Goal: Task Accomplishment & Management: Use online tool/utility

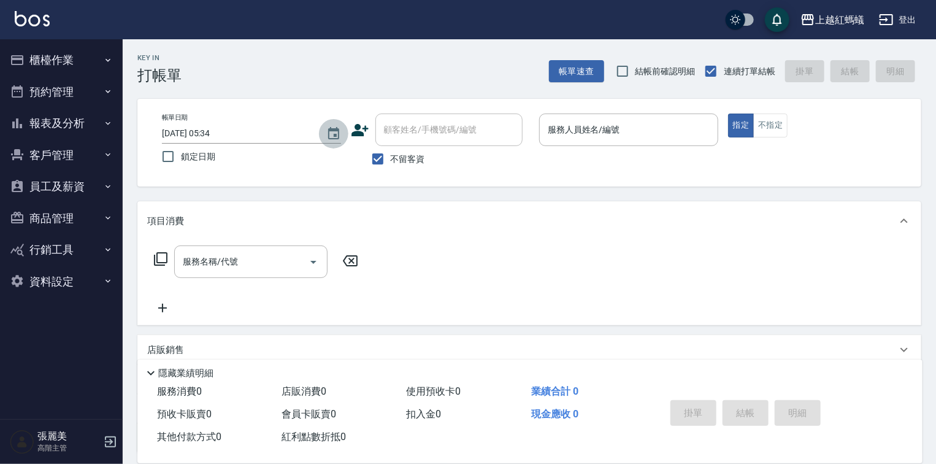
click at [336, 132] on icon "Choose date, selected date is 2025-09-21" at bounding box center [333, 133] width 15 height 15
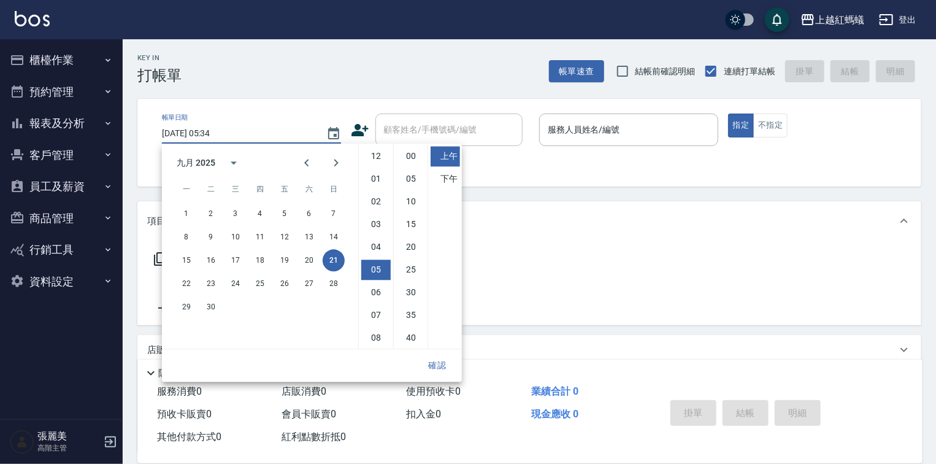
scroll to position [69, 0]
click at [308, 262] on button "20" at bounding box center [309, 260] width 22 height 22
type input "[DATE] 05:34"
drag, startPoint x: 438, startPoint y: 362, endPoint x: 434, endPoint y: 357, distance: 6.5
click at [438, 362] on button "確認" at bounding box center [437, 365] width 39 height 23
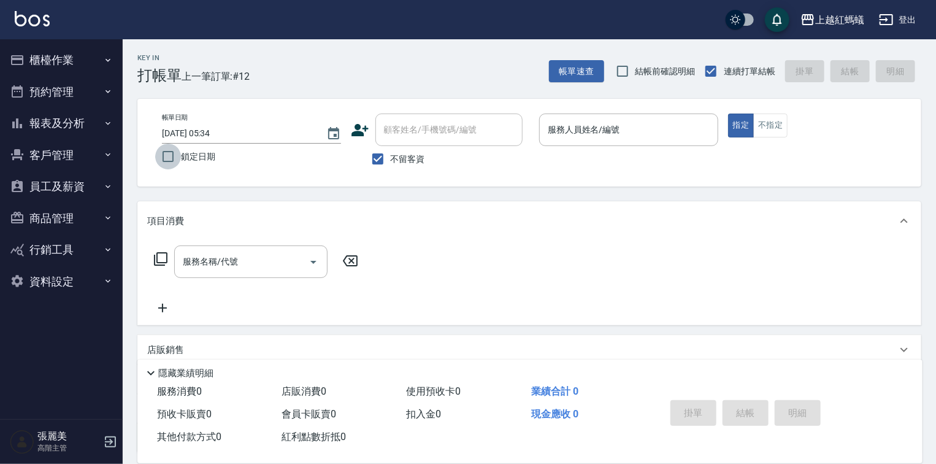
click at [167, 153] on input "鎖定日期" at bounding box center [168, 157] width 26 height 26
checkbox input "true"
click at [657, 123] on input "服務人員姓名/編號" at bounding box center [629, 129] width 168 height 21
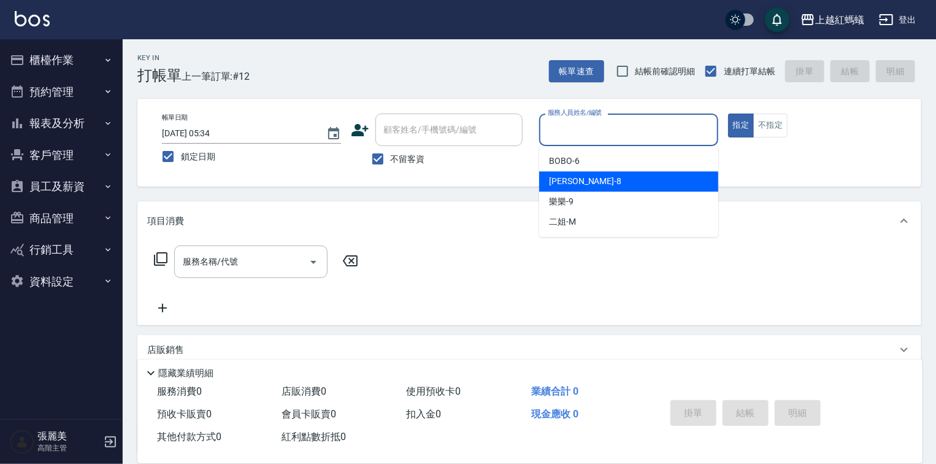
click at [610, 182] on div "[PERSON_NAME] -8" at bounding box center [628, 181] width 179 height 20
type input "[PERSON_NAME]-8"
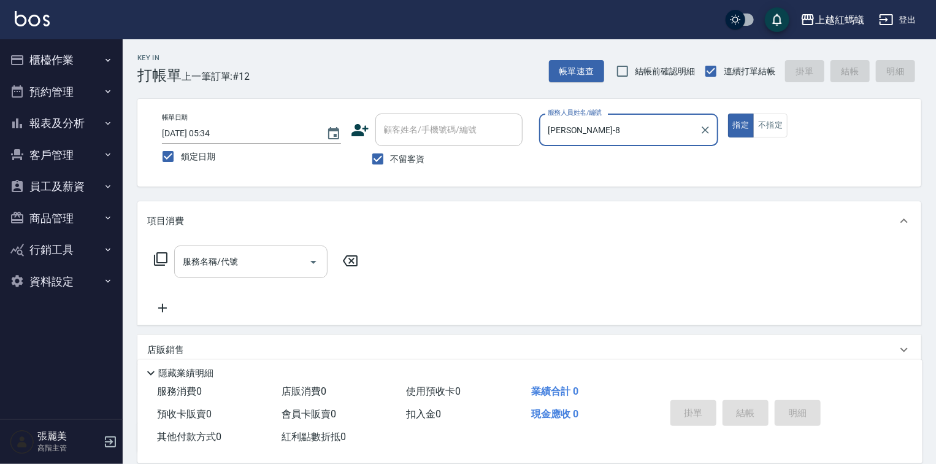
click at [253, 254] on input "服務名稱/代號" at bounding box center [242, 261] width 124 height 21
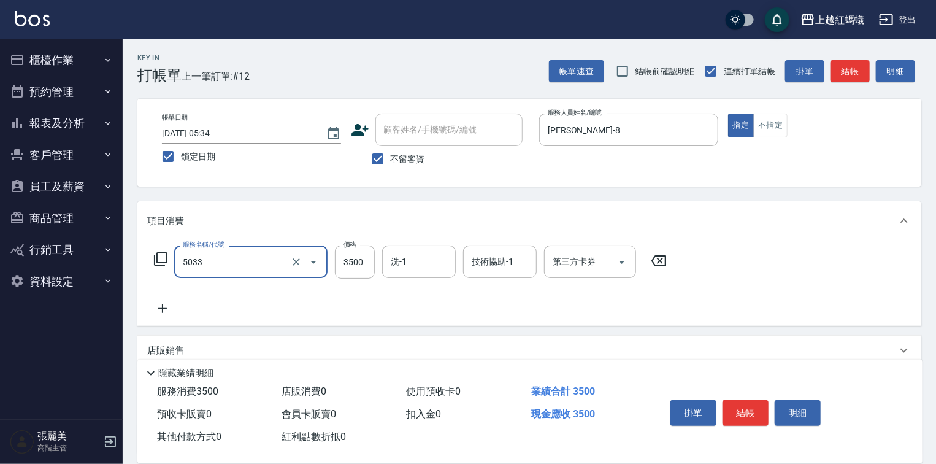
type input "溫塑燙(長)(5033)"
type input "4000"
click at [741, 410] on button "結帳" at bounding box center [745, 413] width 46 height 26
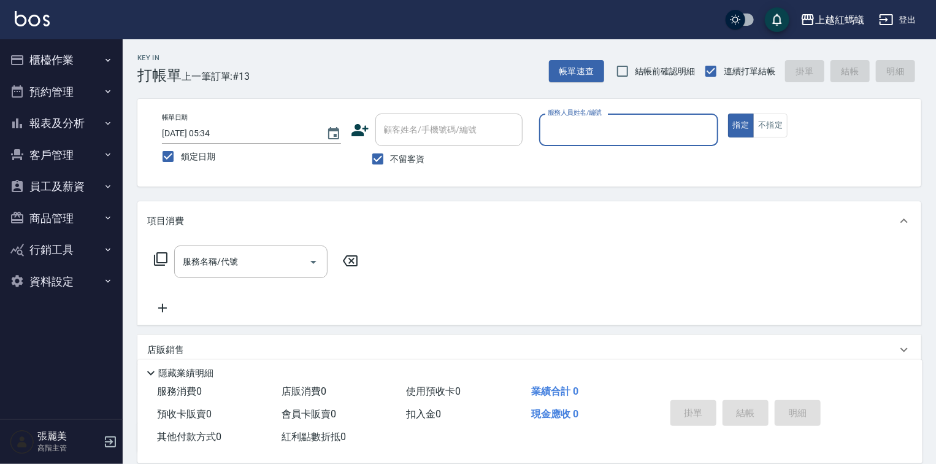
click at [604, 138] on input "服務人員姓名/編號" at bounding box center [629, 129] width 168 height 21
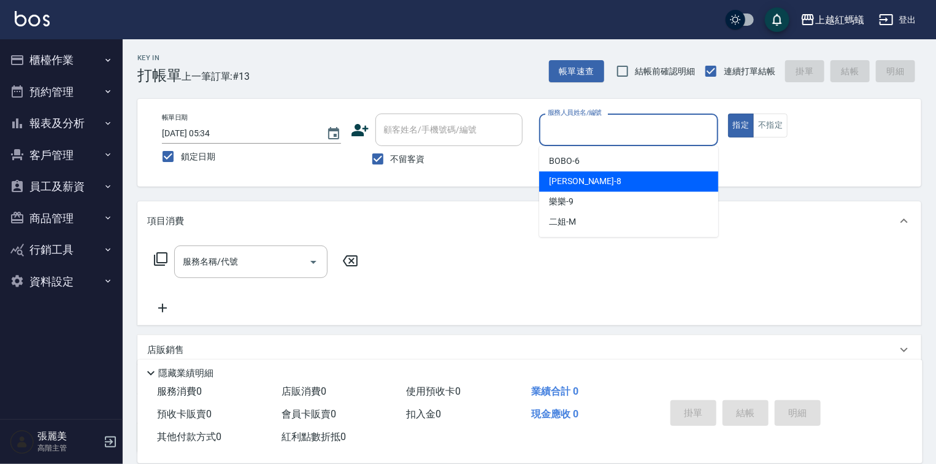
click at [575, 183] on div "[PERSON_NAME] -8" at bounding box center [628, 181] width 179 height 20
type input "[PERSON_NAME]-8"
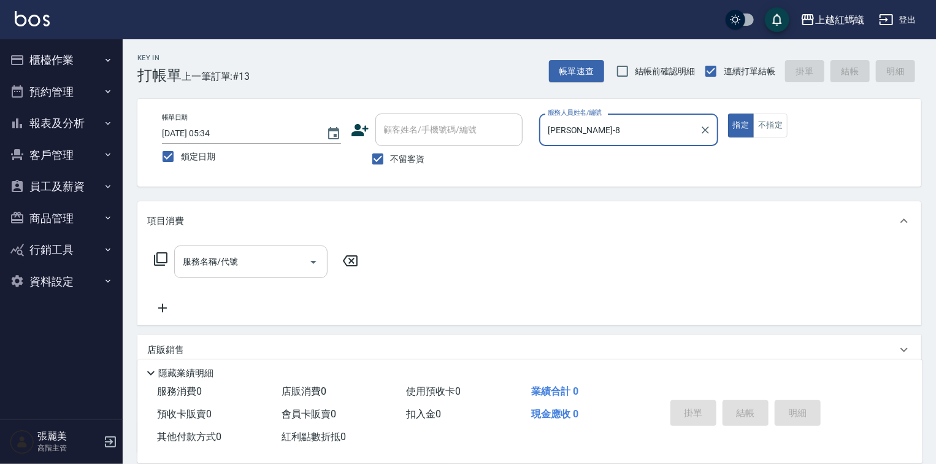
click at [250, 275] on div "服務名稱/代號" at bounding box center [250, 261] width 153 height 33
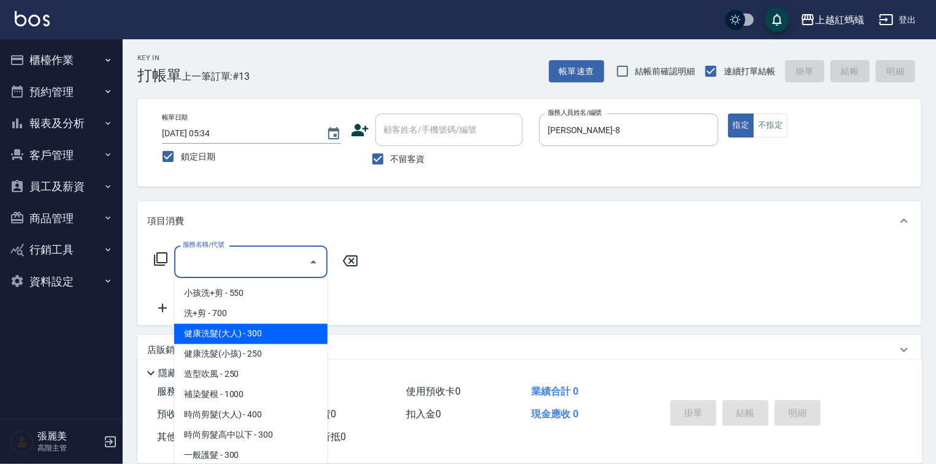
click at [253, 340] on span "健康洗髮(大人) - 300" at bounding box center [250, 334] width 153 height 20
type input "健康洗髮(大人)(201)"
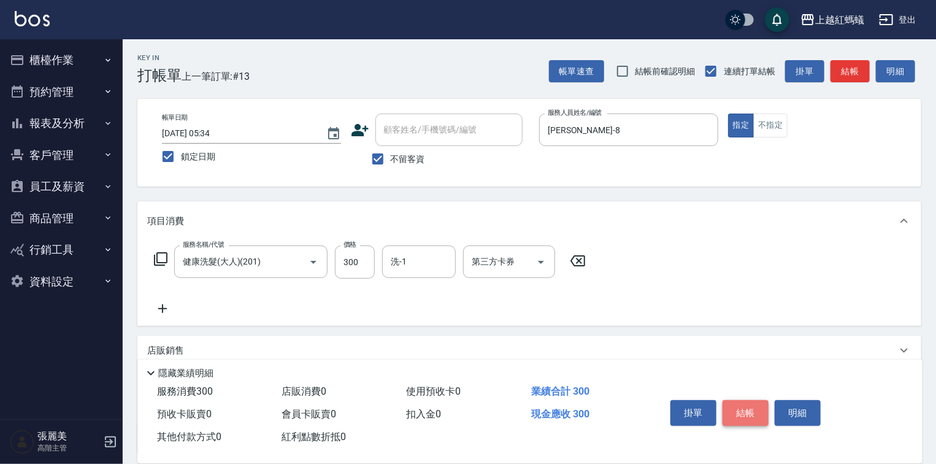
click at [749, 411] on button "結帳" at bounding box center [745, 413] width 46 height 26
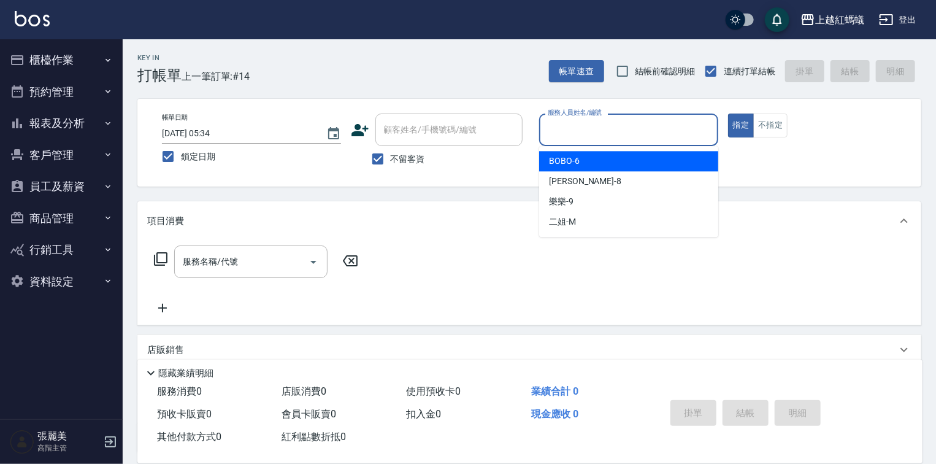
click at [567, 130] on input "服務人員姓名/編號" at bounding box center [629, 129] width 168 height 21
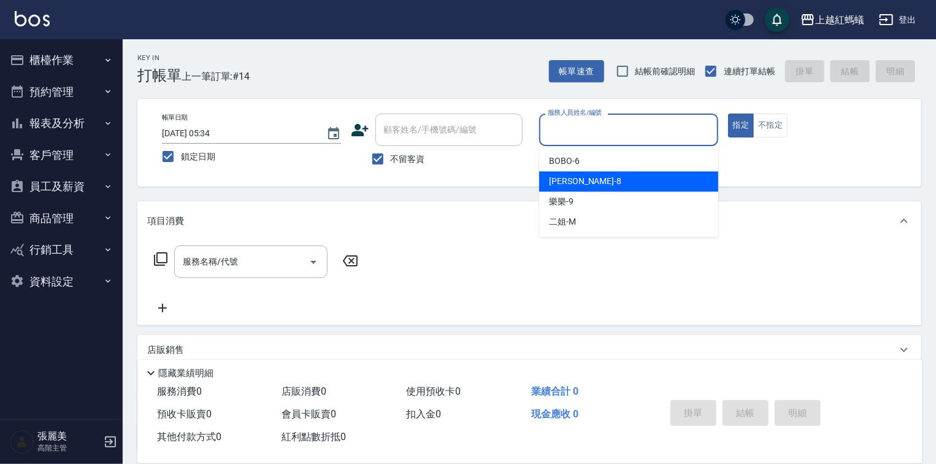
click at [570, 182] on span "[PERSON_NAME] -8" at bounding box center [585, 181] width 72 height 13
type input "[PERSON_NAME]-8"
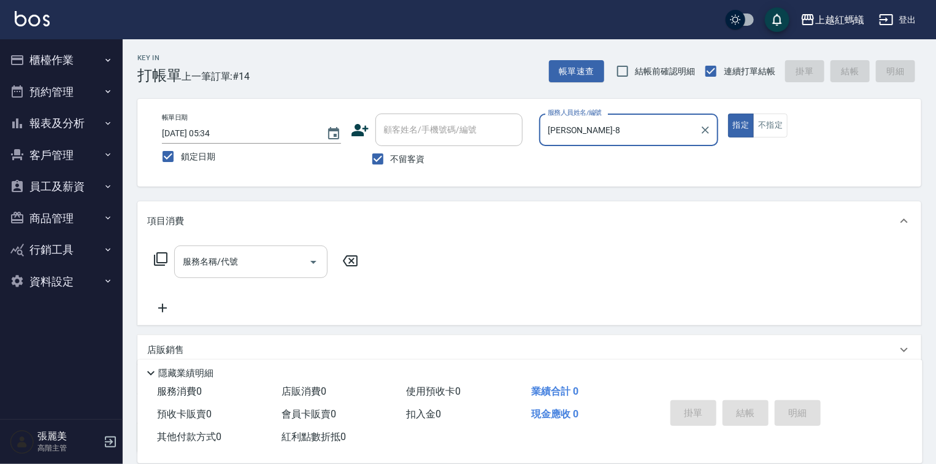
click at [269, 256] on input "服務名稱/代號" at bounding box center [242, 261] width 124 height 21
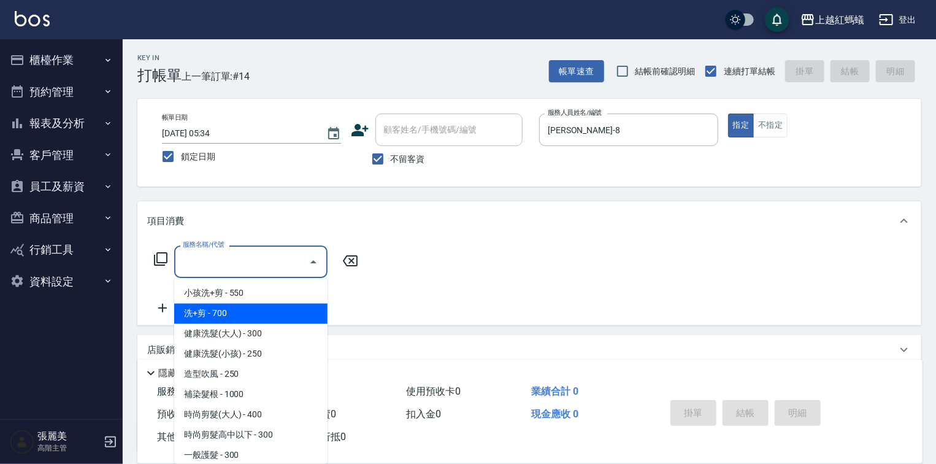
click at [223, 318] on span "洗+剪 - 700" at bounding box center [250, 314] width 153 height 20
type input "洗+剪(200)"
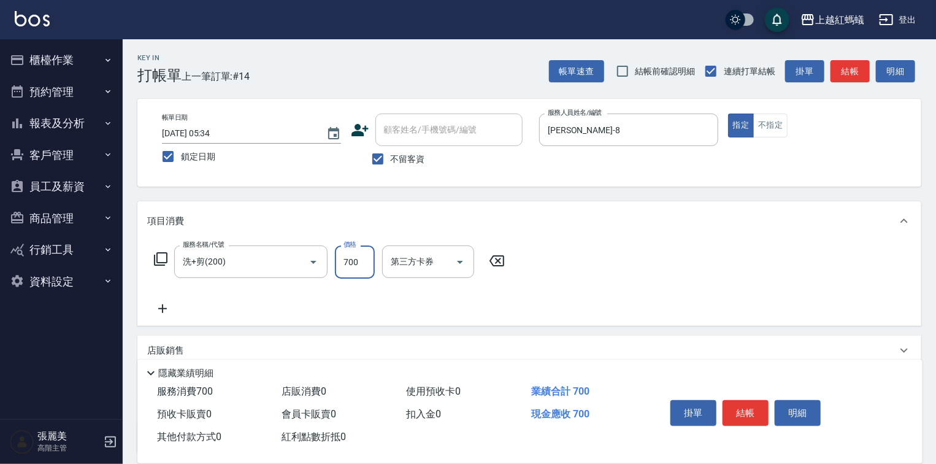
click at [362, 259] on input "700" at bounding box center [355, 261] width 40 height 33
type input "800"
click at [754, 402] on button "結帳" at bounding box center [745, 413] width 46 height 26
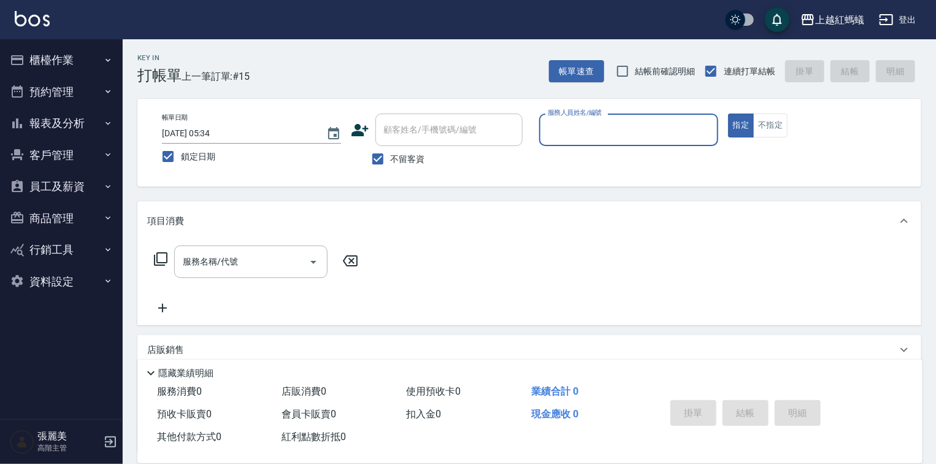
click at [66, 55] on button "櫃檯作業" at bounding box center [61, 60] width 113 height 32
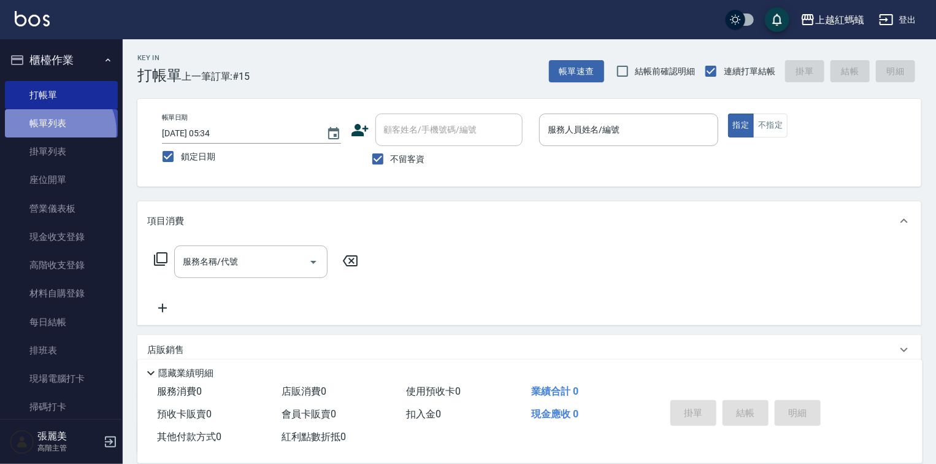
click at [56, 131] on link "帳單列表" at bounding box center [61, 123] width 113 height 28
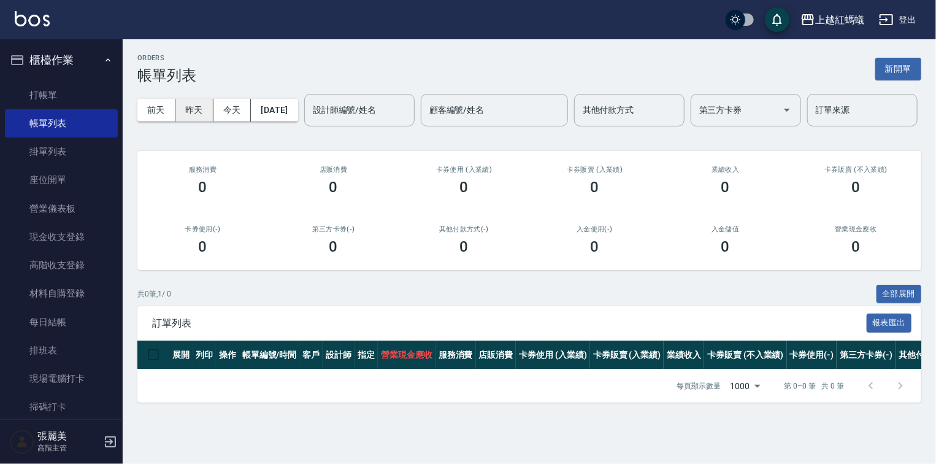
click at [199, 113] on button "昨天" at bounding box center [194, 110] width 38 height 23
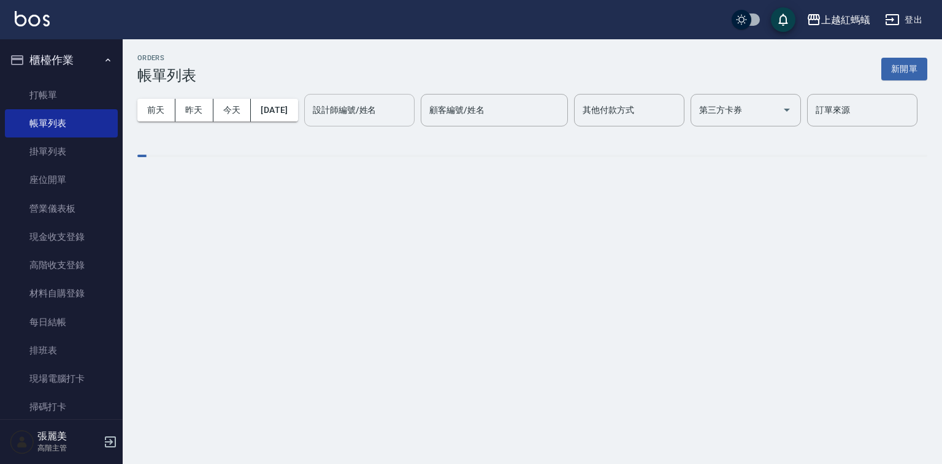
click at [310, 121] on input "設計師編號/姓名" at bounding box center [359, 109] width 99 height 21
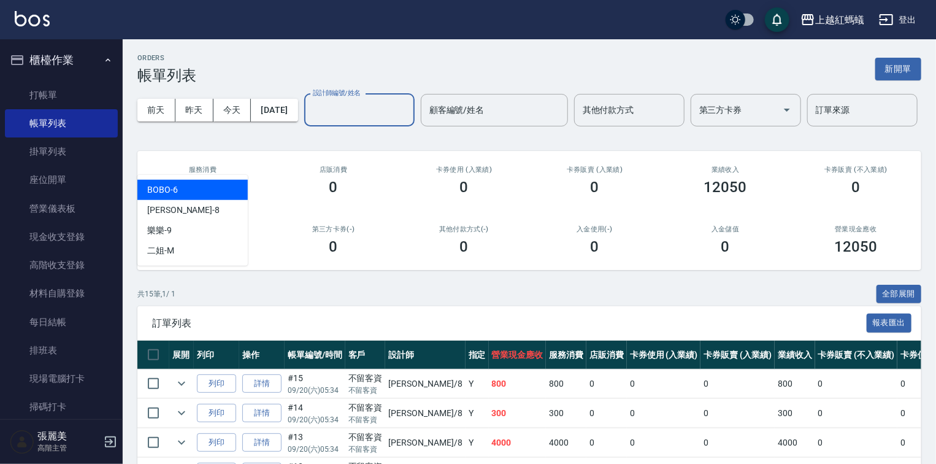
click at [196, 189] on div "BOBO -6" at bounding box center [192, 190] width 110 height 20
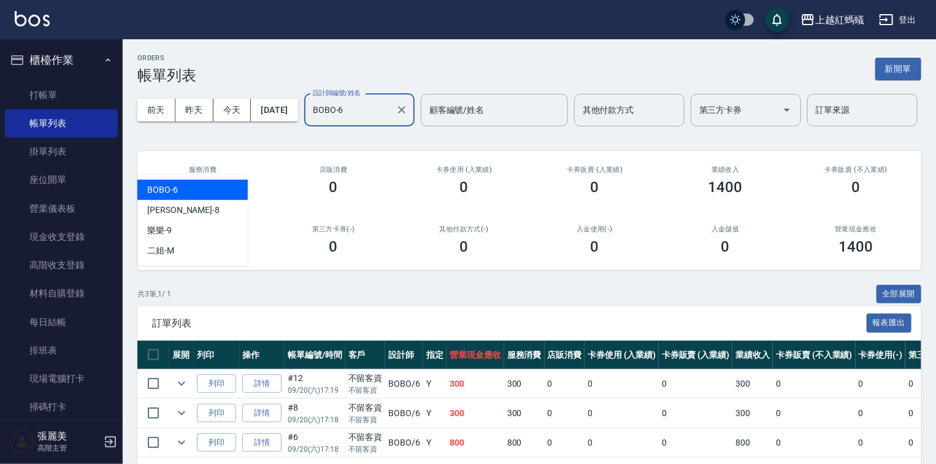
click at [310, 121] on input "BOBO-6" at bounding box center [350, 109] width 81 height 21
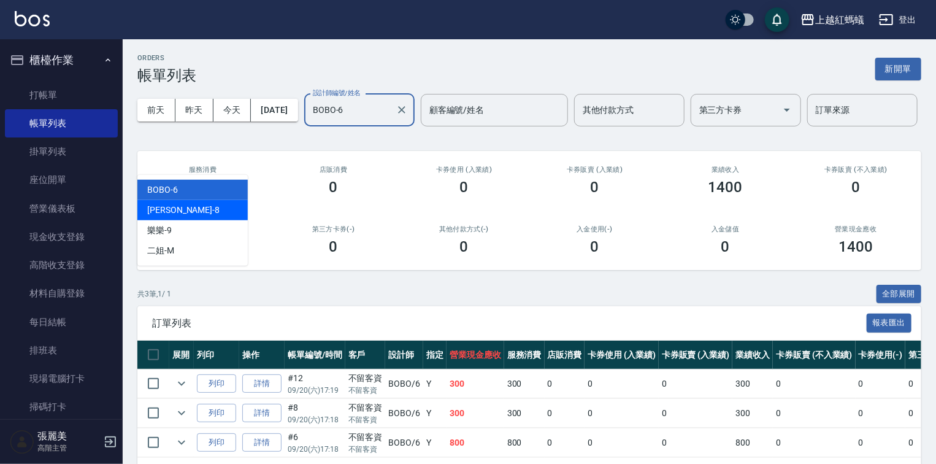
click at [178, 205] on div "[PERSON_NAME] -8" at bounding box center [192, 210] width 110 height 20
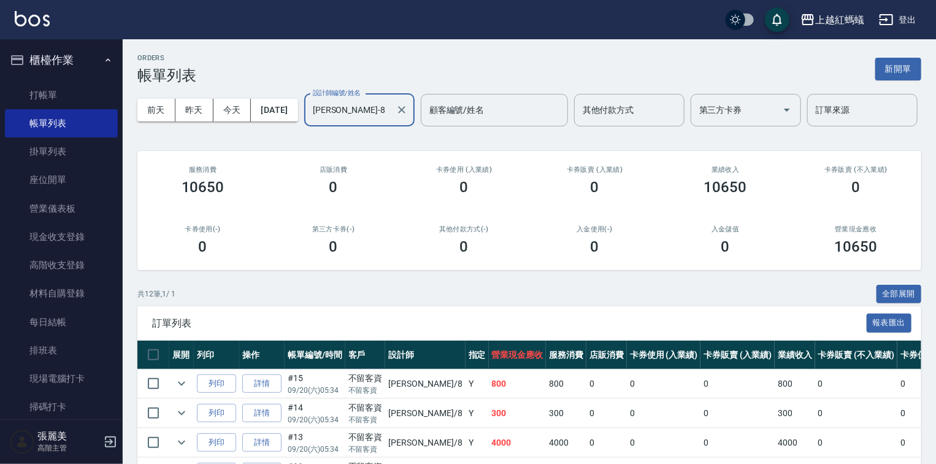
click at [310, 121] on input "[PERSON_NAME]-8" at bounding box center [350, 109] width 81 height 21
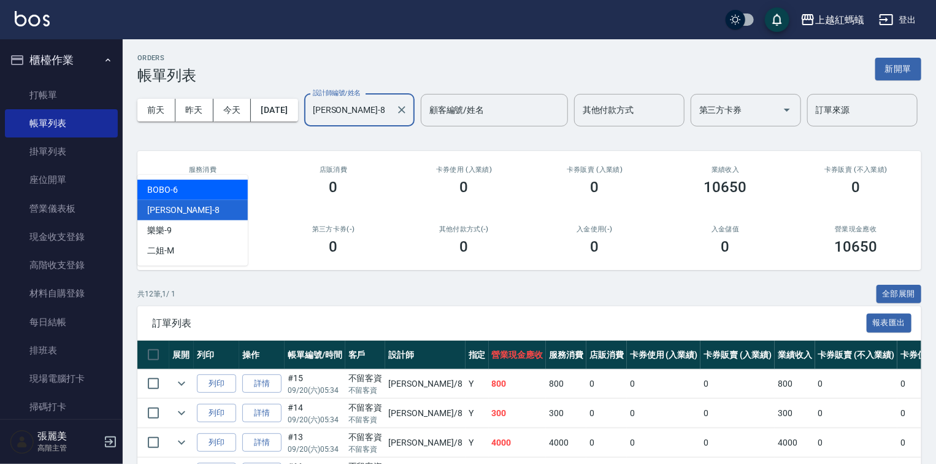
click at [191, 186] on div "BOBO -6" at bounding box center [192, 190] width 110 height 20
type input "BOBO-6"
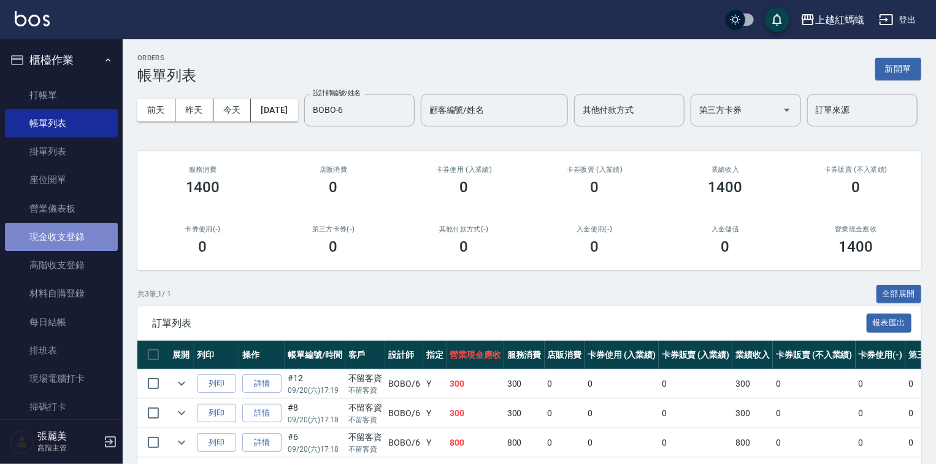
click at [78, 240] on link "現金收支登錄" at bounding box center [61, 237] width 113 height 28
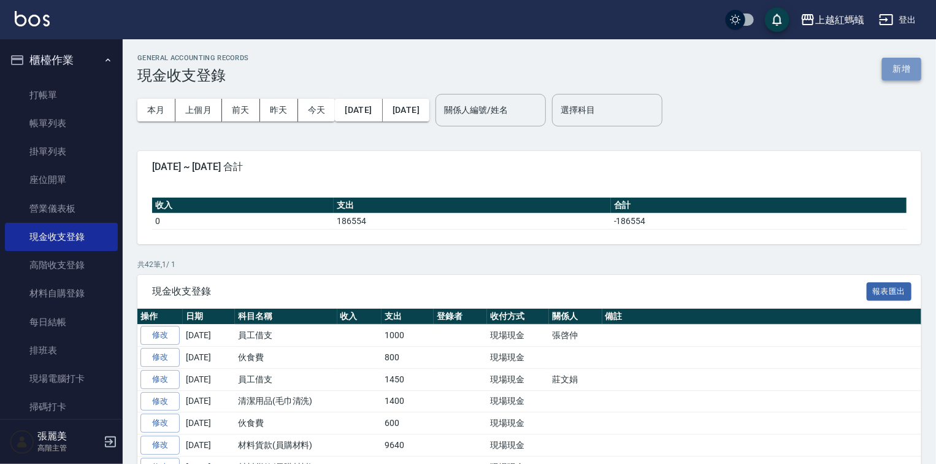
click at [887, 64] on button "新增" at bounding box center [901, 69] width 39 height 23
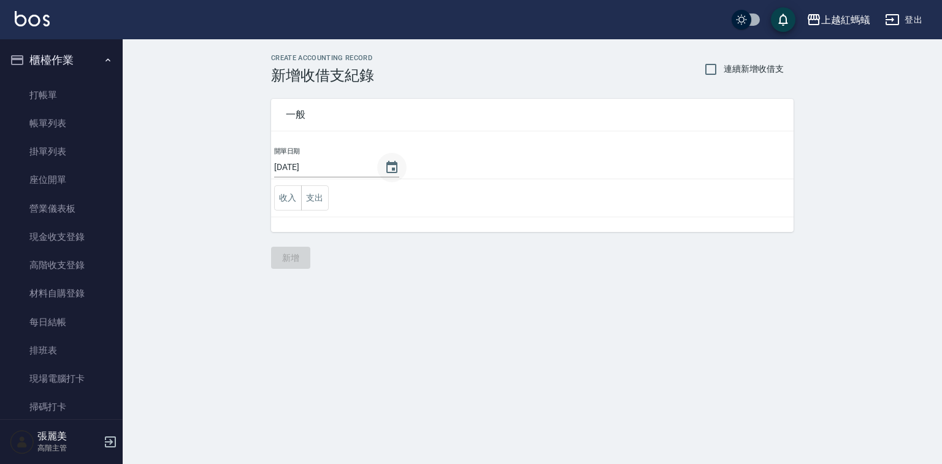
click at [391, 169] on icon "Choose date, selected date is 2025-09-21" at bounding box center [391, 167] width 11 height 12
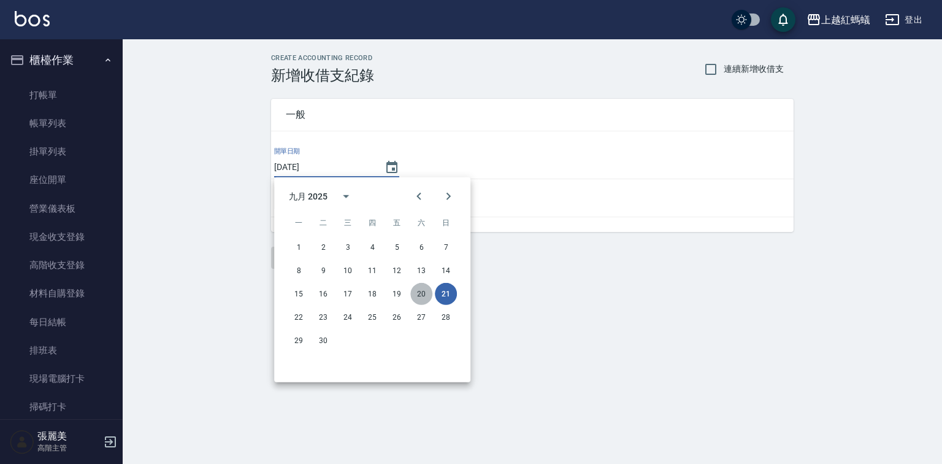
click at [422, 288] on button "20" at bounding box center [421, 294] width 22 height 22
type input "[DATE]"
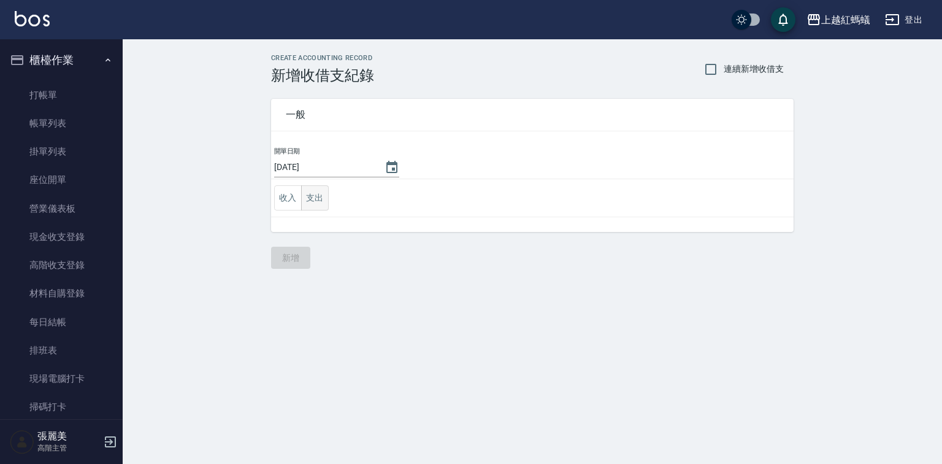
click at [320, 194] on button "支出" at bounding box center [315, 197] width 28 height 25
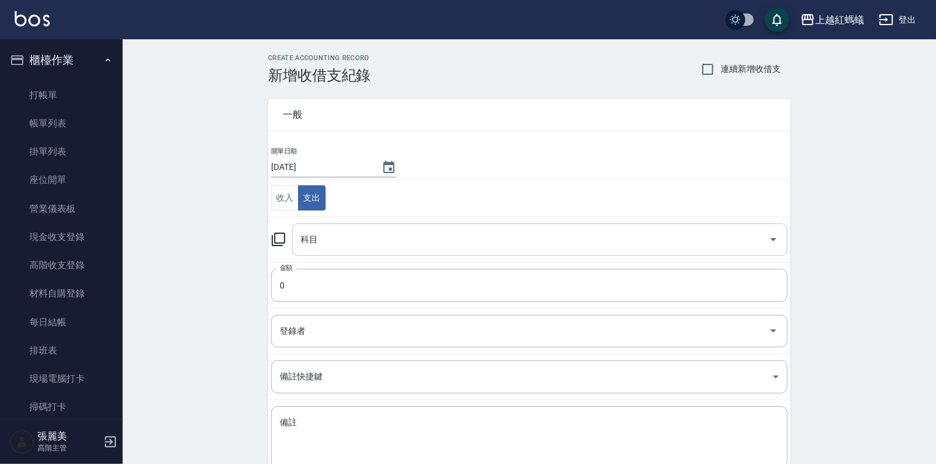
click at [334, 240] on input "科目" at bounding box center [530, 239] width 466 height 21
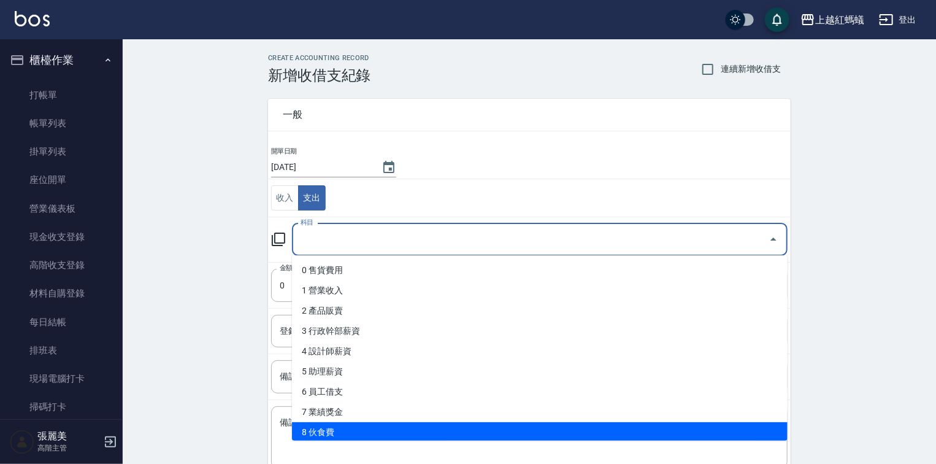
click at [343, 424] on li "8 伙食費" at bounding box center [540, 432] width 496 height 20
type input "8 伙食費"
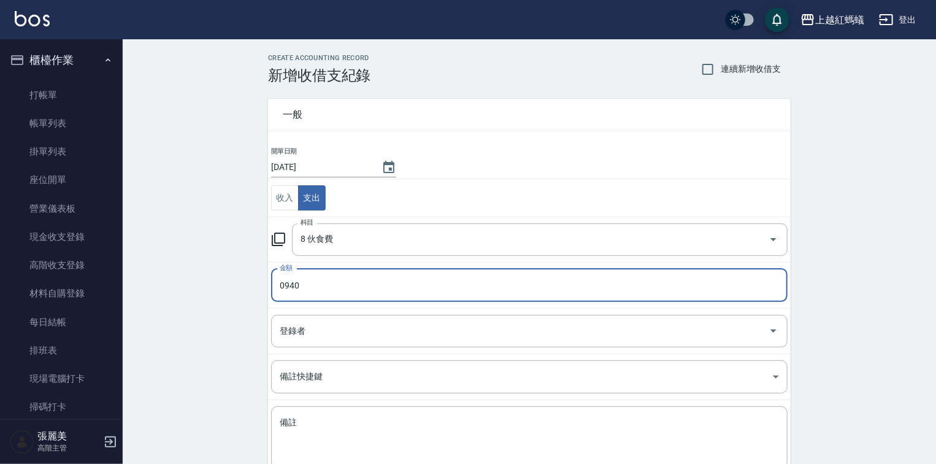
click at [294, 285] on input "0940" at bounding box center [529, 285] width 516 height 33
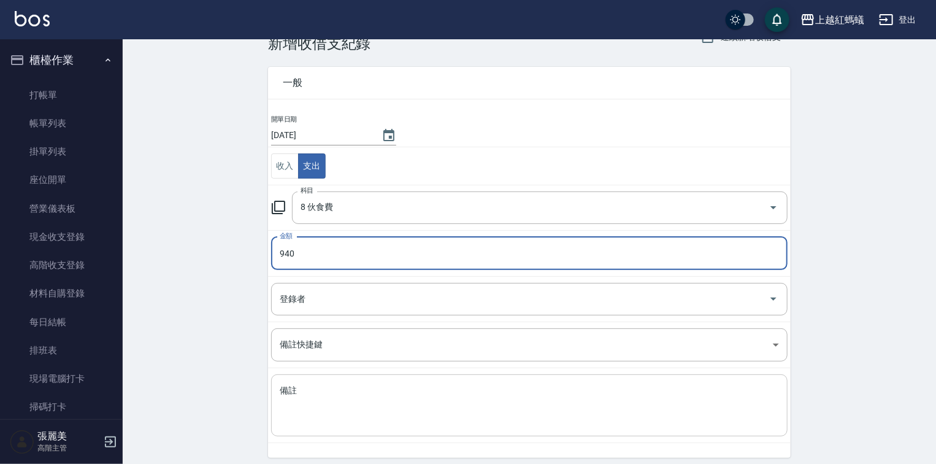
scroll to position [49, 0]
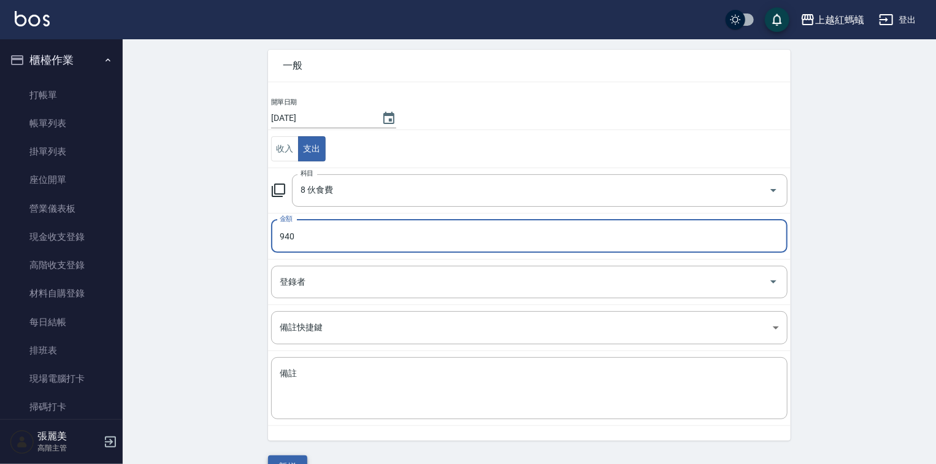
type input "940"
click at [270, 456] on button "新增" at bounding box center [287, 466] width 39 height 23
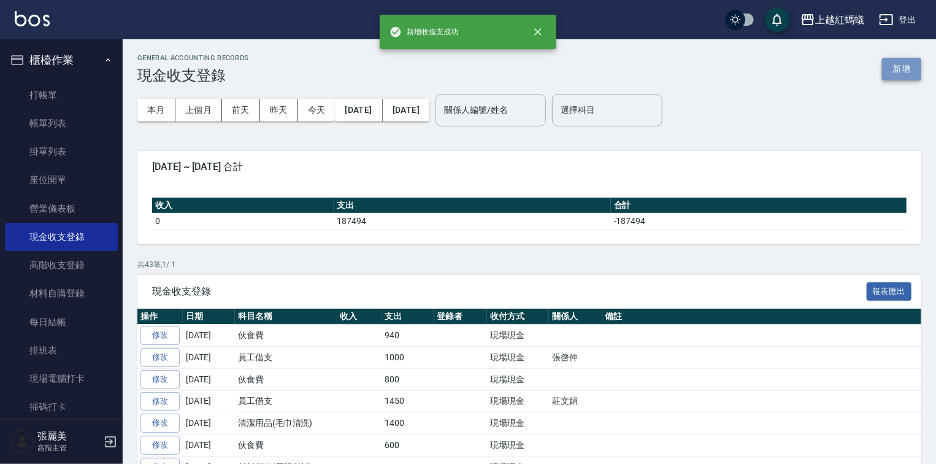
click at [890, 71] on button "新增" at bounding box center [901, 69] width 39 height 23
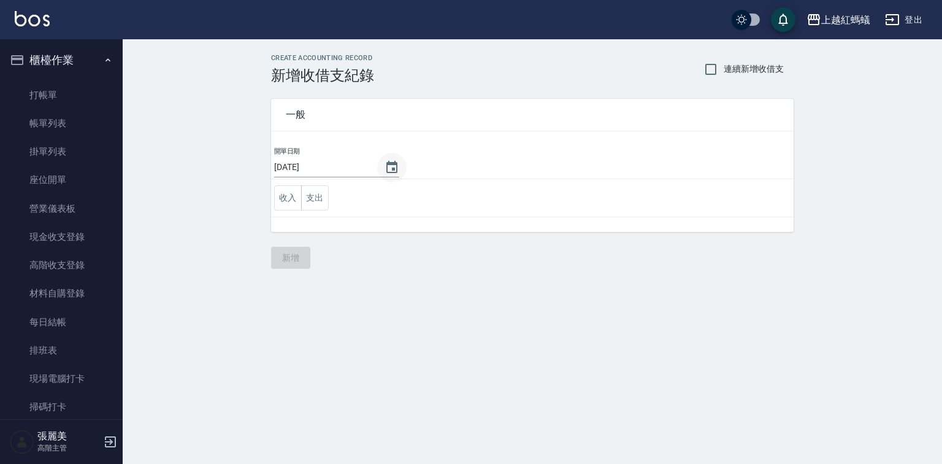
click at [388, 167] on icon "Choose date, selected date is 2025-09-21" at bounding box center [392, 167] width 15 height 15
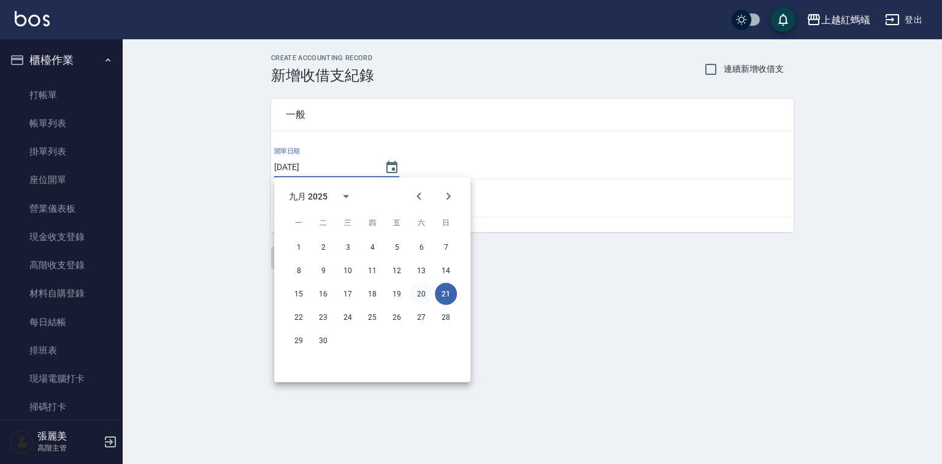
click at [422, 291] on button "20" at bounding box center [421, 294] width 22 height 22
type input "[DATE]"
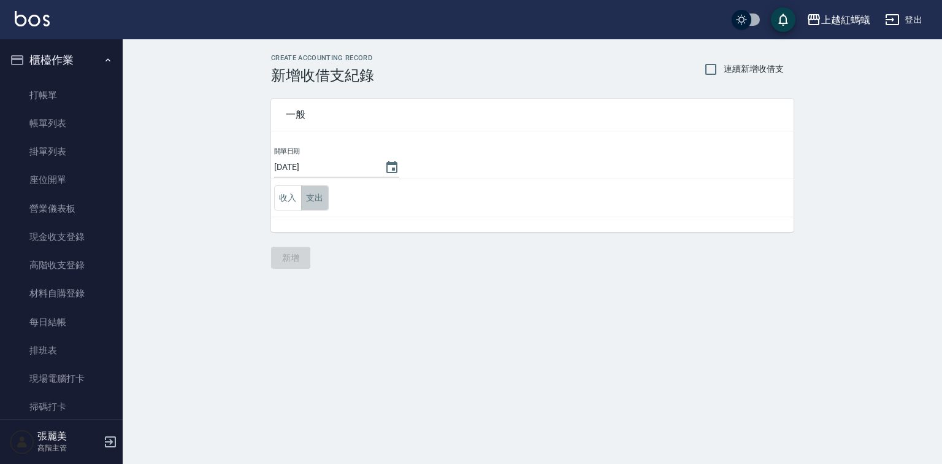
click at [307, 193] on button "支出" at bounding box center [315, 197] width 28 height 25
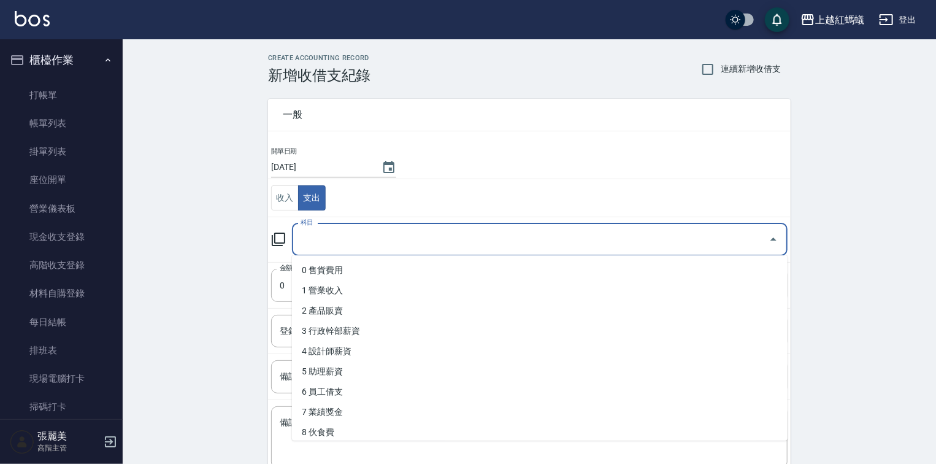
click at [361, 245] on input "科目" at bounding box center [530, 239] width 466 height 21
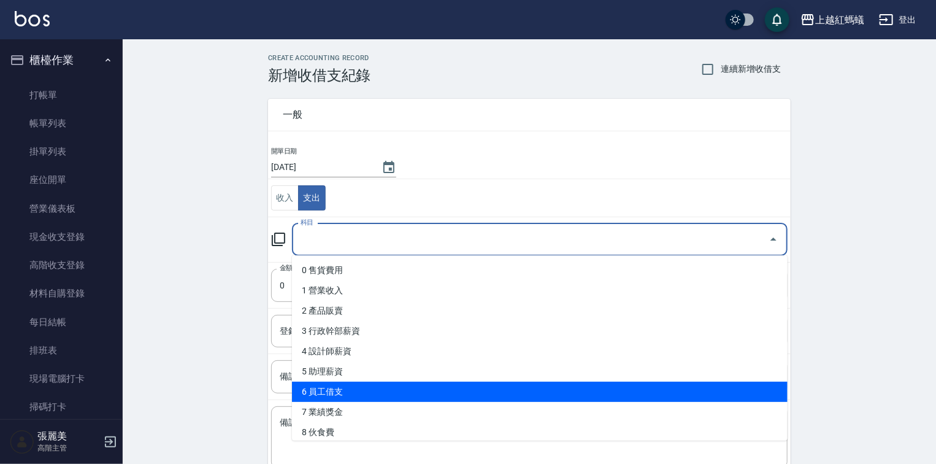
click at [354, 390] on li "6 員工借支" at bounding box center [540, 391] width 496 height 20
type input "6 員工借支"
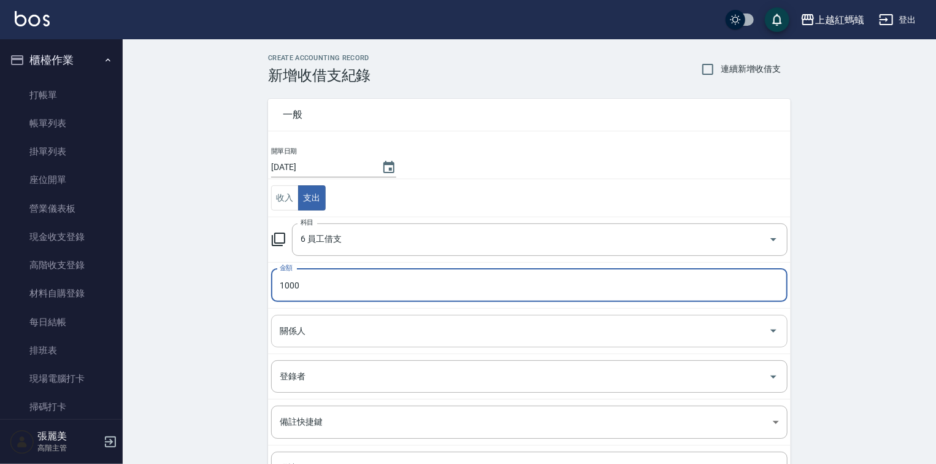
type input "1000"
click at [331, 332] on input "關係人" at bounding box center [520, 330] width 487 height 21
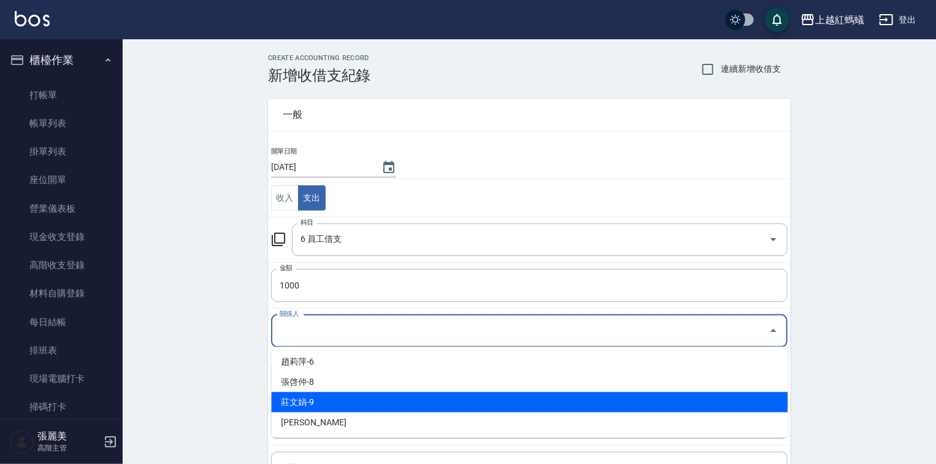
click at [330, 397] on li "莊文娟-9" at bounding box center [529, 402] width 516 height 20
type input "莊文娟-9"
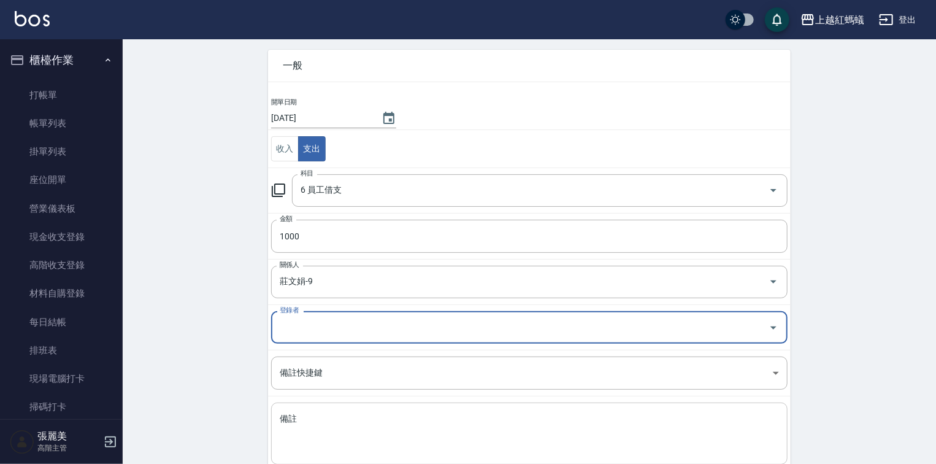
scroll to position [121, 0]
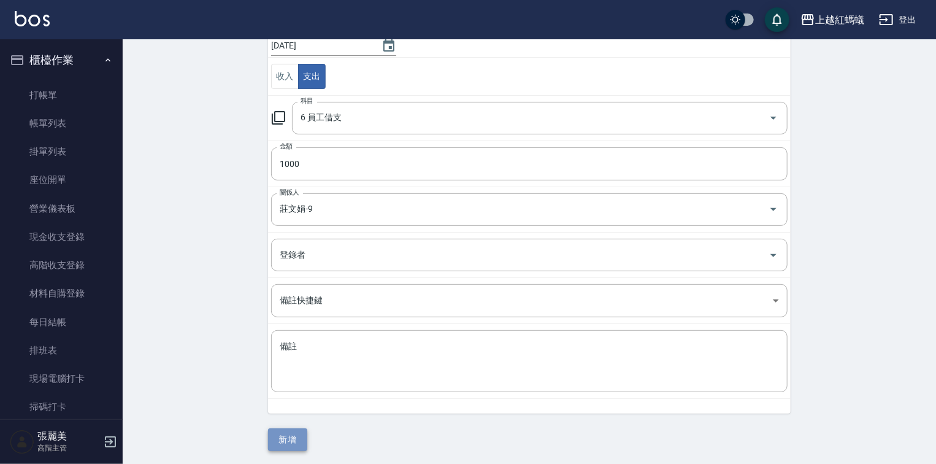
click at [273, 437] on button "新增" at bounding box center [287, 439] width 39 height 23
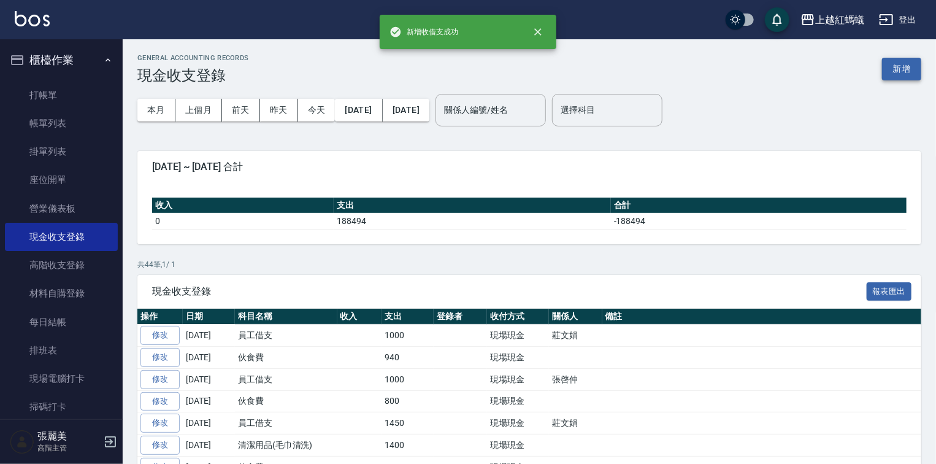
click at [898, 71] on button "新增" at bounding box center [901, 69] width 39 height 23
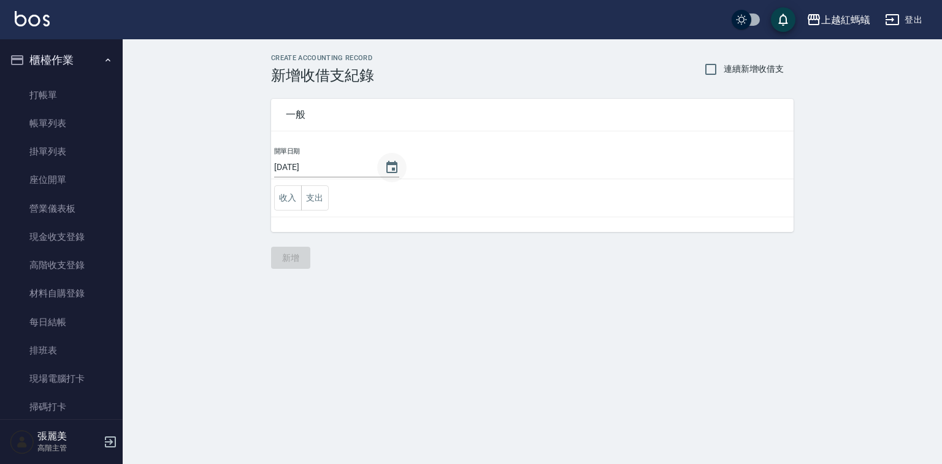
click at [392, 169] on icon "Choose date, selected date is 2025-09-21" at bounding box center [391, 167] width 11 height 12
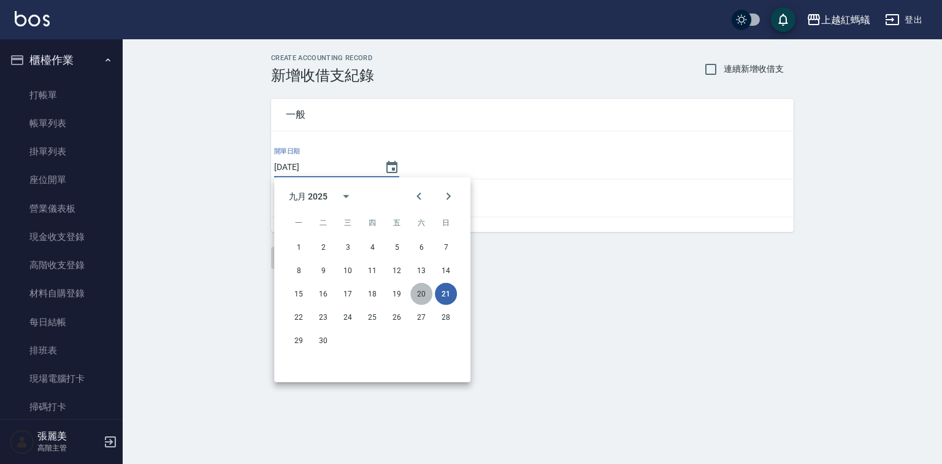
click at [418, 291] on button "20" at bounding box center [421, 294] width 22 height 22
type input "[DATE]"
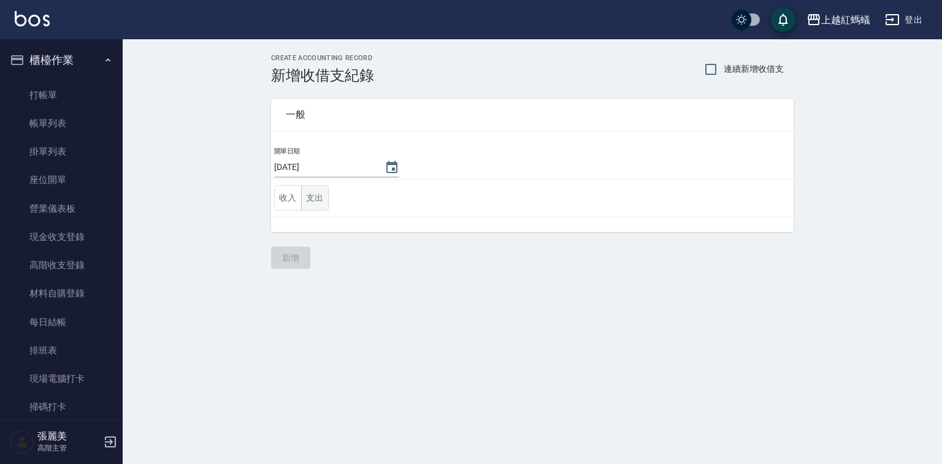
click at [313, 202] on button "支出" at bounding box center [315, 197] width 28 height 25
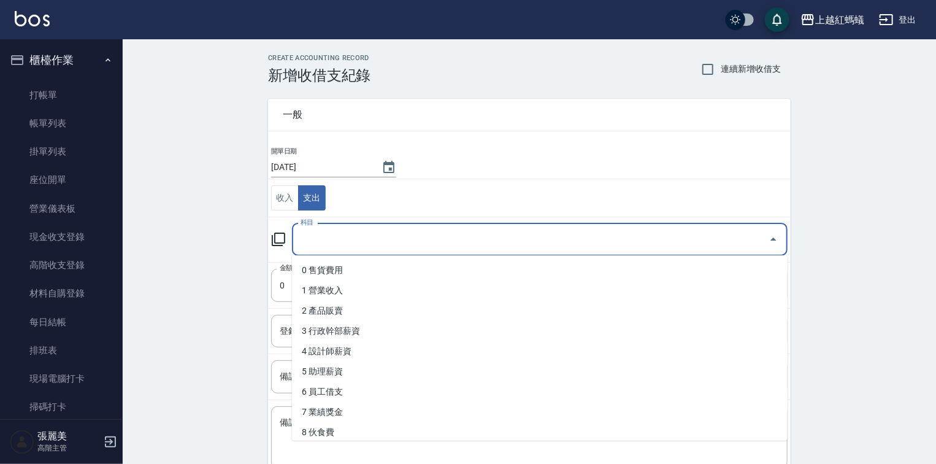
click at [316, 243] on input "科目" at bounding box center [530, 239] width 466 height 21
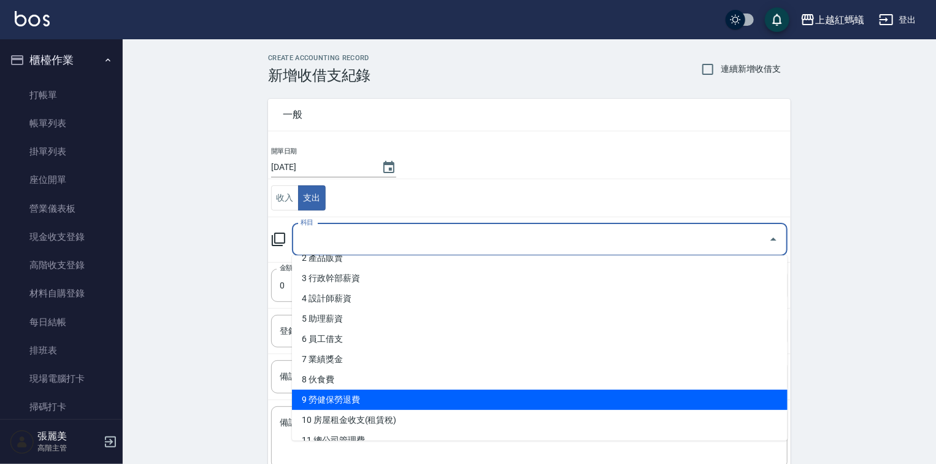
scroll to position [49, 0]
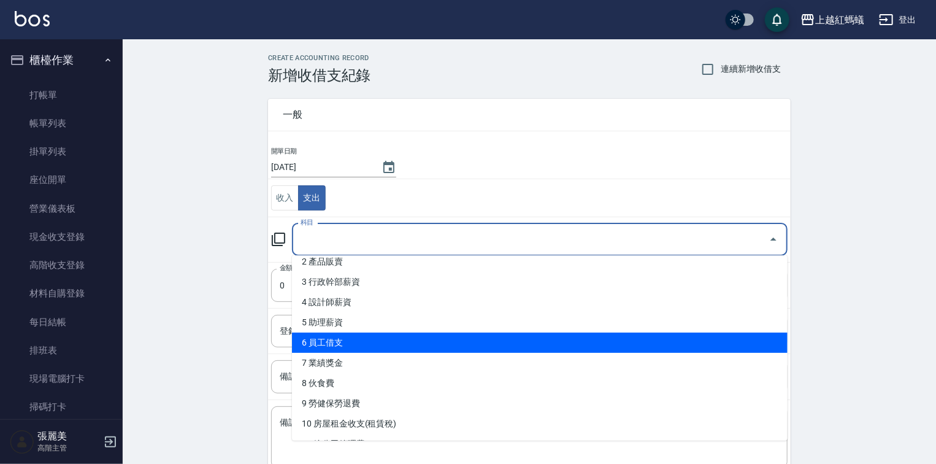
click at [348, 342] on li "6 員工借支" at bounding box center [540, 342] width 496 height 20
type input "6 員工借支"
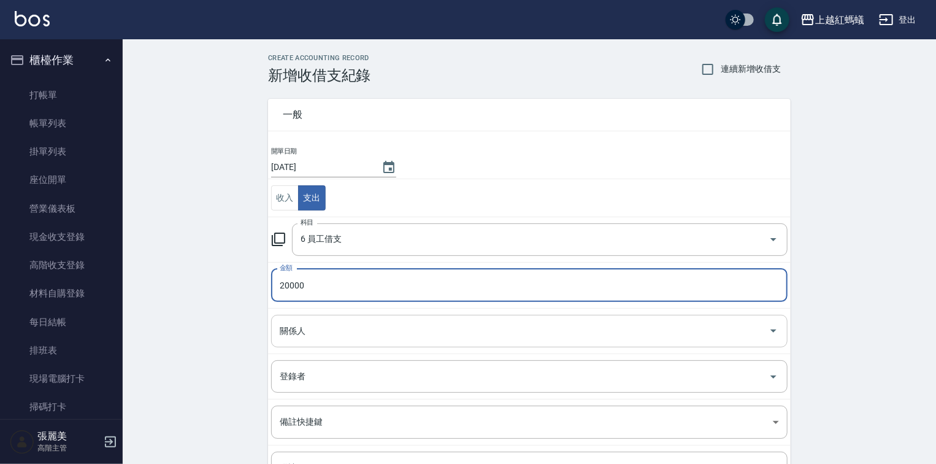
type input "20000"
click at [342, 334] on input "關係人" at bounding box center [520, 330] width 487 height 21
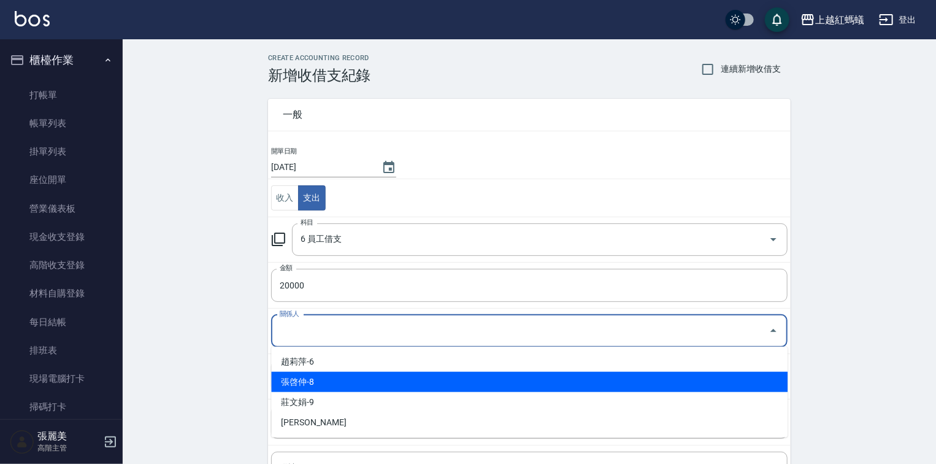
click at [329, 381] on li "張啓仲-8" at bounding box center [529, 382] width 516 height 20
type input "張啓仲-8"
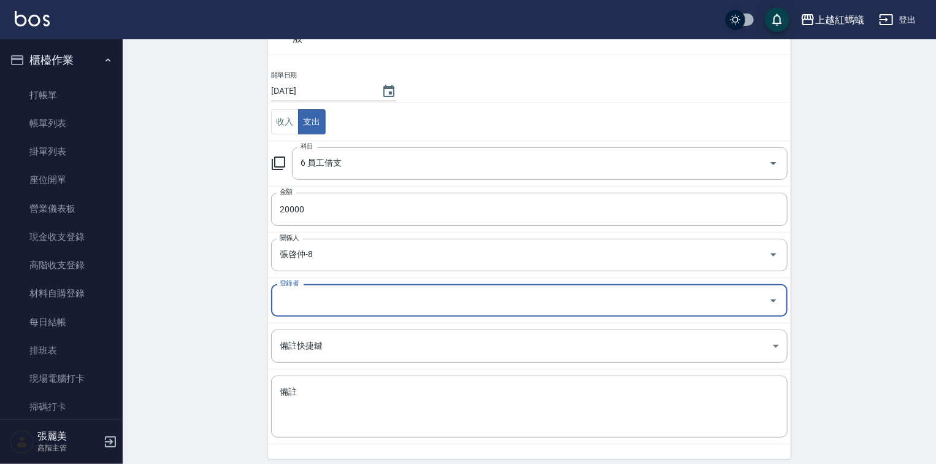
scroll to position [121, 0]
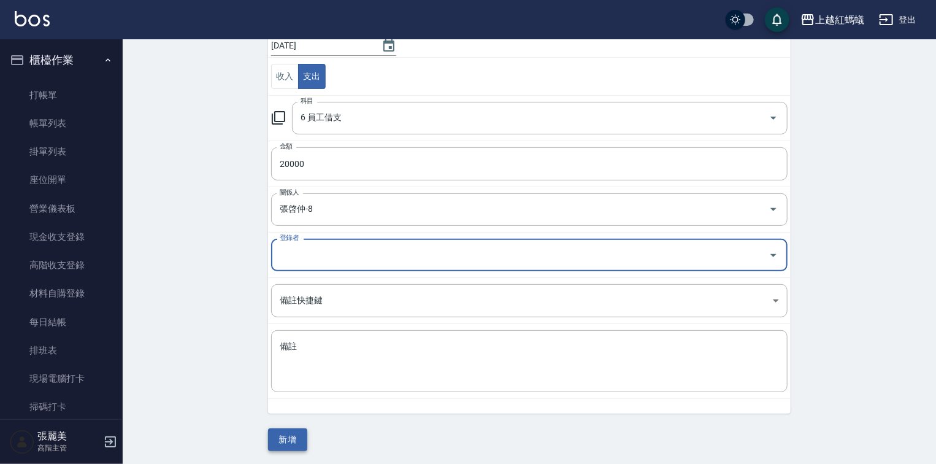
click at [287, 442] on button "新增" at bounding box center [287, 439] width 39 height 23
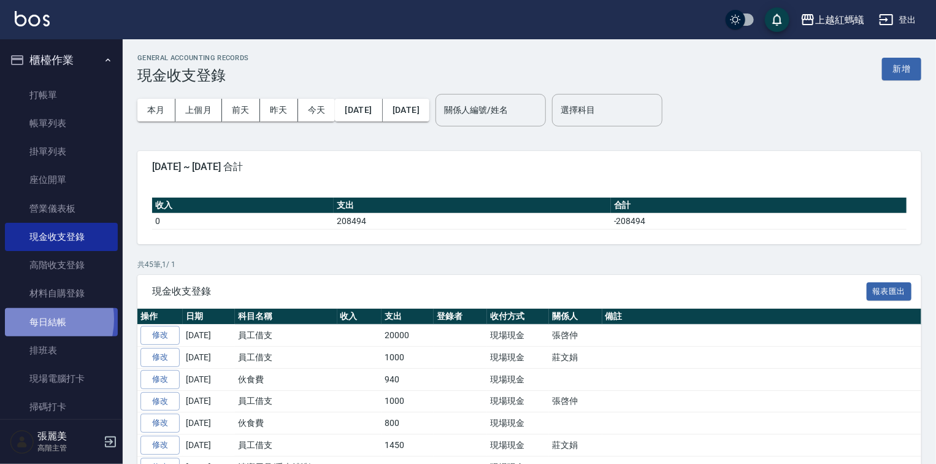
click at [36, 319] on link "每日結帳" at bounding box center [61, 322] width 113 height 28
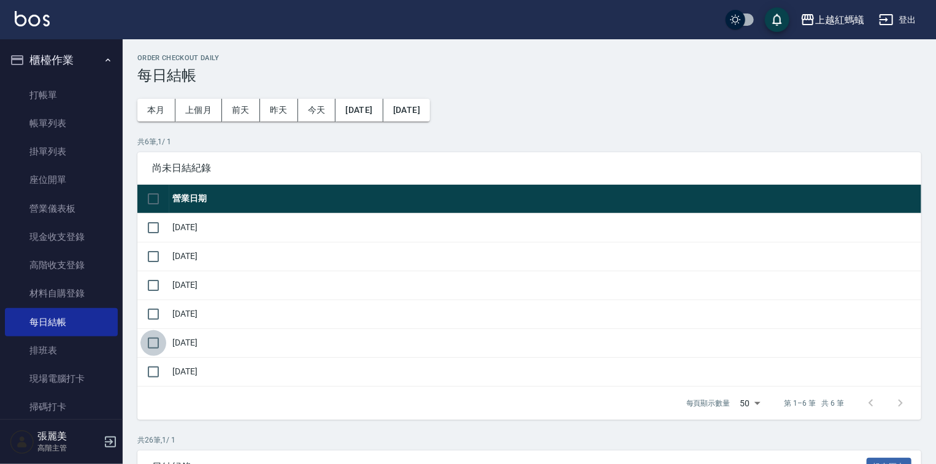
click at [153, 339] on input "checkbox" at bounding box center [153, 343] width 26 height 26
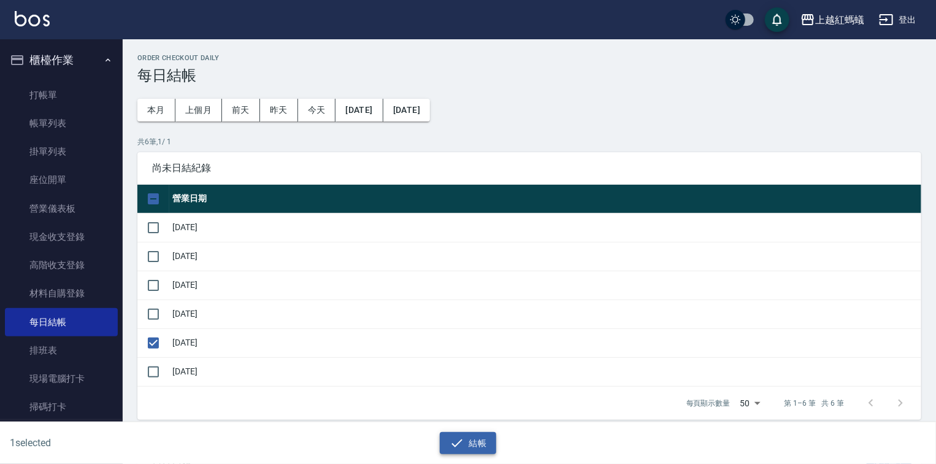
click at [473, 444] on button "結帳" at bounding box center [468, 443] width 57 height 23
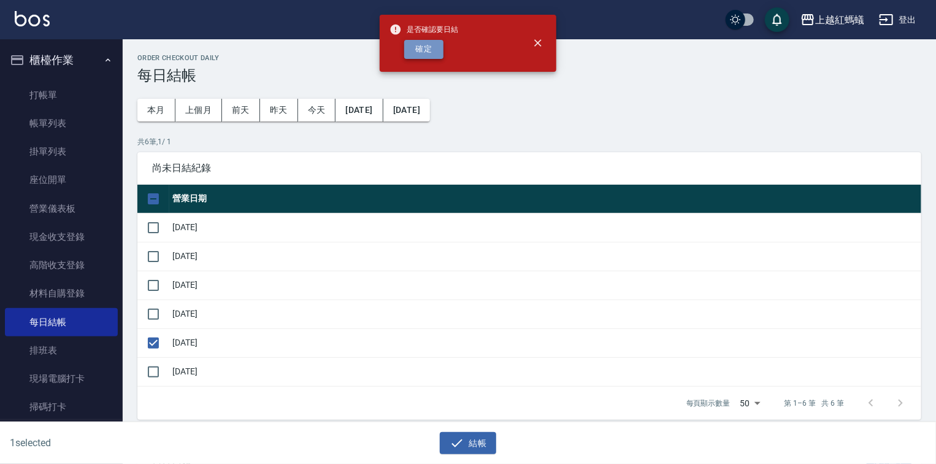
click at [421, 48] on button "確定" at bounding box center [423, 49] width 39 height 19
checkbox input "false"
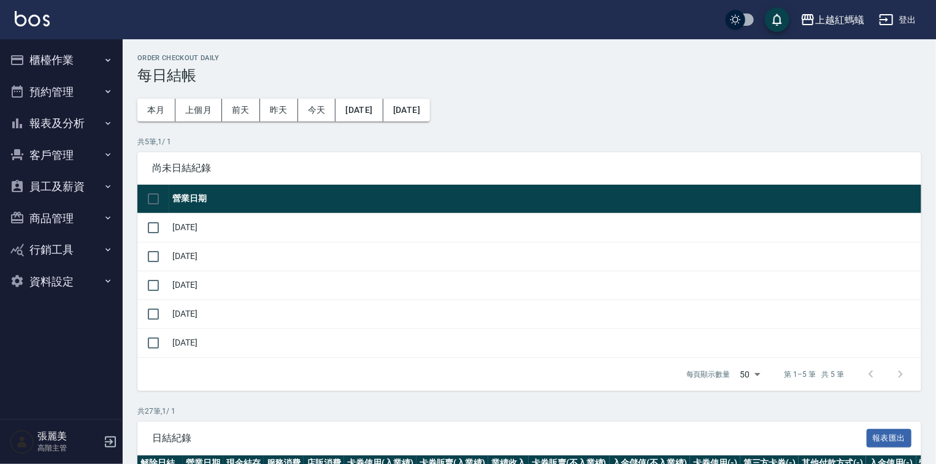
click at [71, 115] on button "報表及分析" at bounding box center [61, 123] width 113 height 32
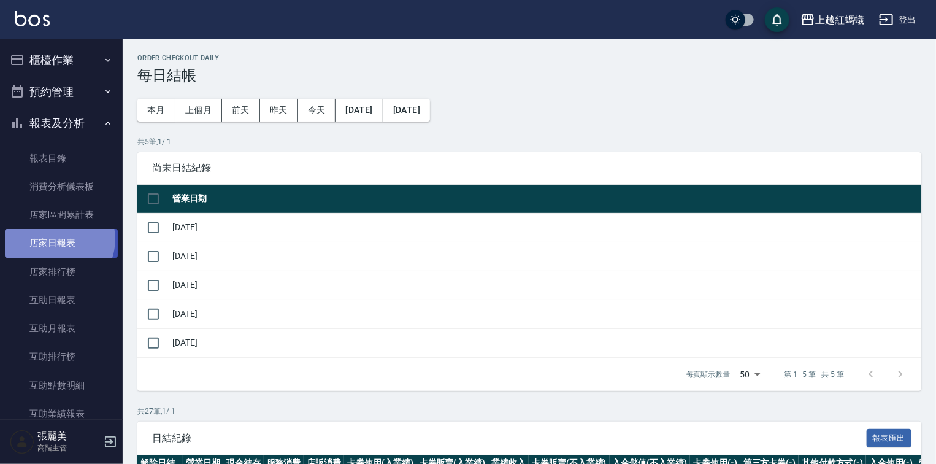
click at [57, 239] on link "店家日報表" at bounding box center [61, 243] width 113 height 28
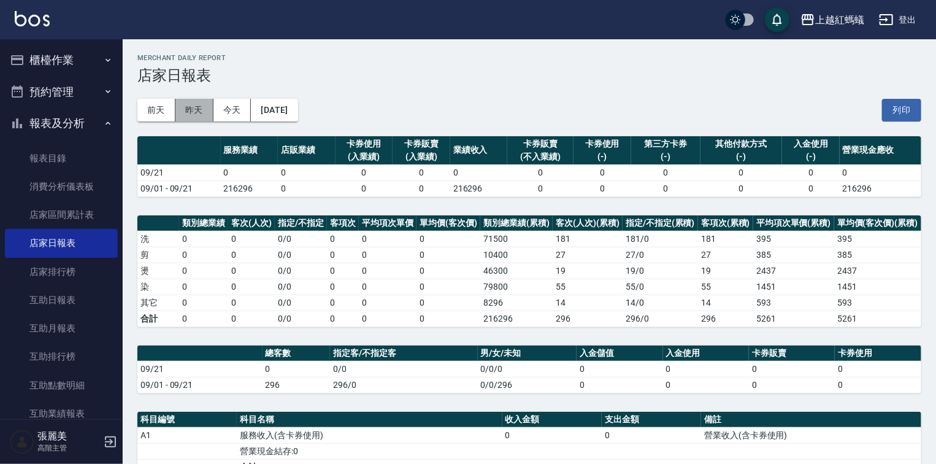
click at [201, 105] on button "昨天" at bounding box center [194, 110] width 38 height 23
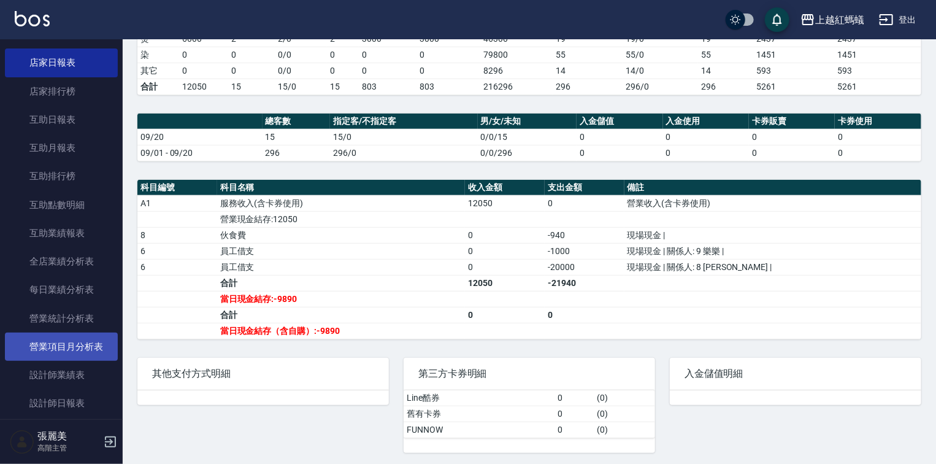
scroll to position [245, 0]
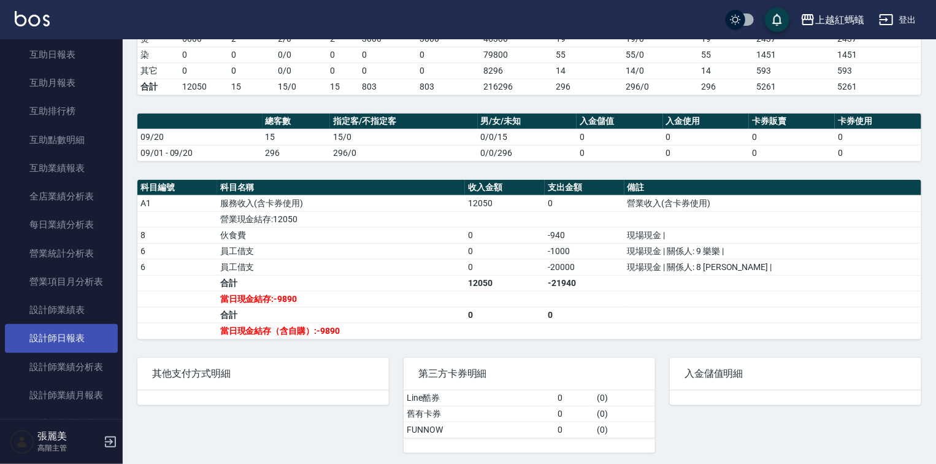
click at [71, 337] on link "設計師日報表" at bounding box center [61, 338] width 113 height 28
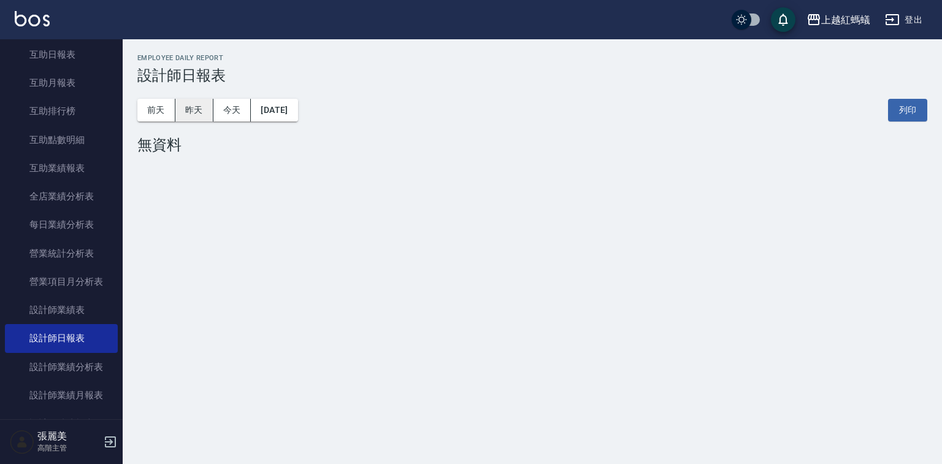
click at [187, 112] on button "昨天" at bounding box center [194, 110] width 38 height 23
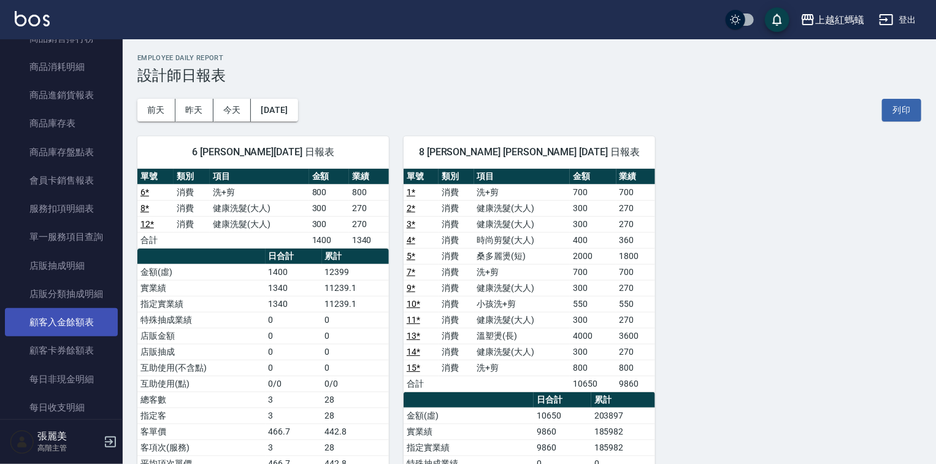
scroll to position [1122, 0]
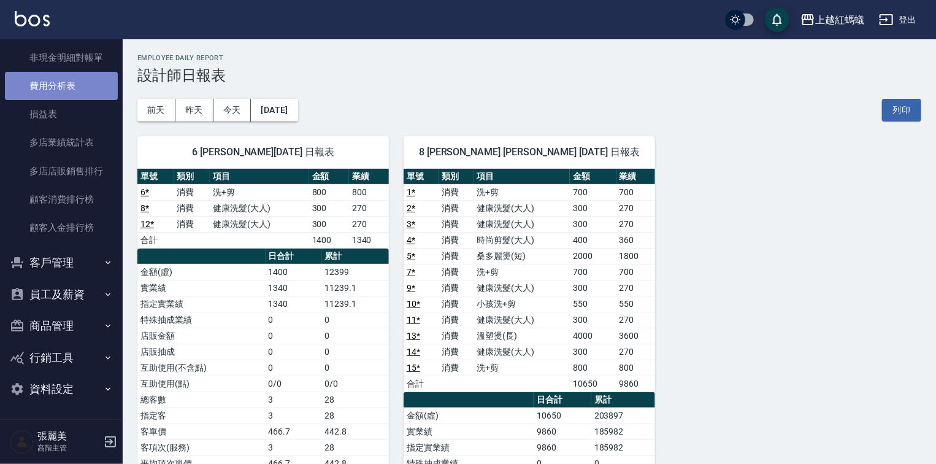
click at [91, 82] on link "費用分析表" at bounding box center [61, 86] width 113 height 28
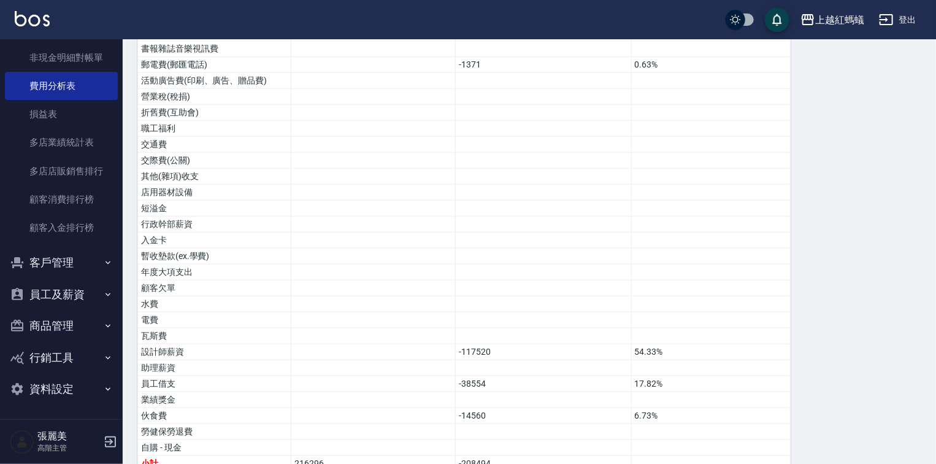
scroll to position [595, 0]
